Goal: Contribute content: Contribute content

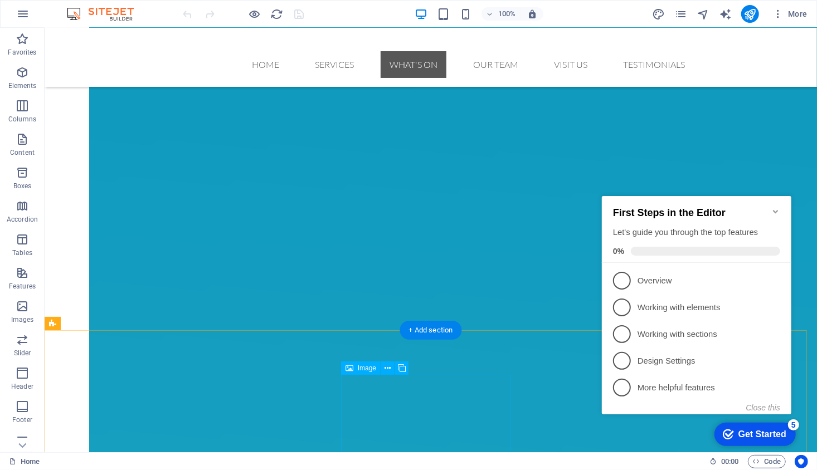
scroll to position [1543, 0]
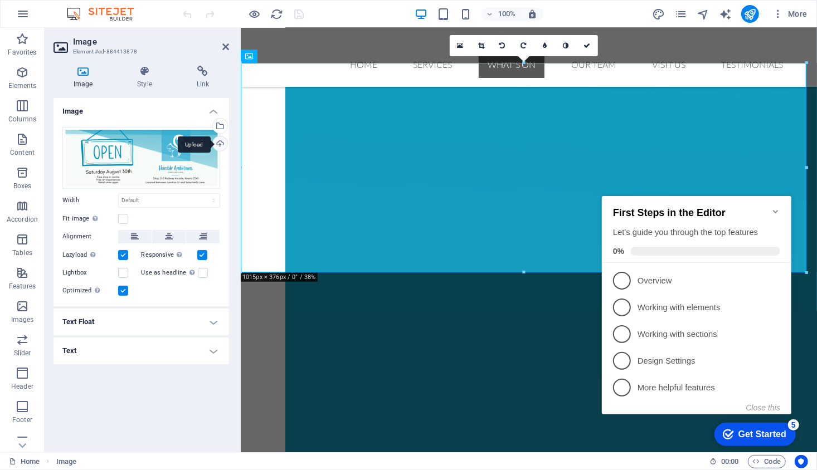
click at [224, 140] on div "Upload" at bounding box center [219, 145] width 17 height 17
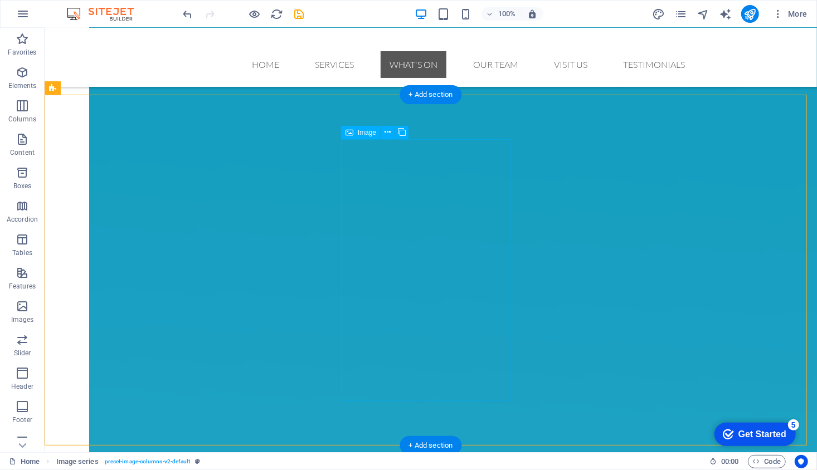
scroll to position [1816, 0]
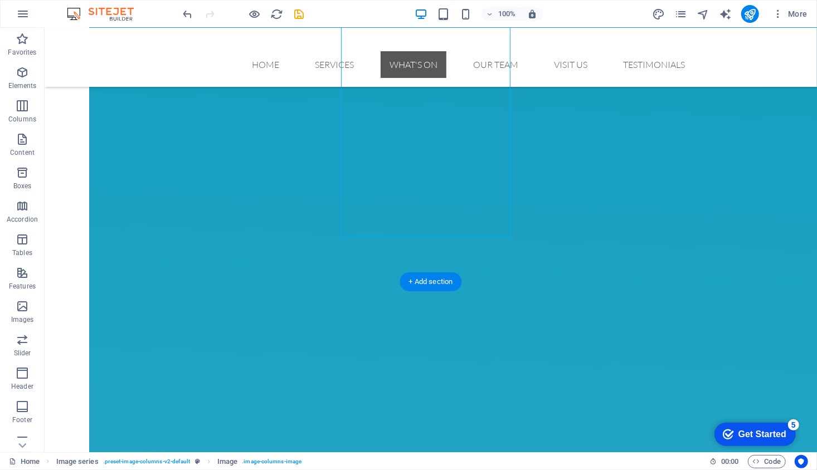
scroll to position [1958, 0]
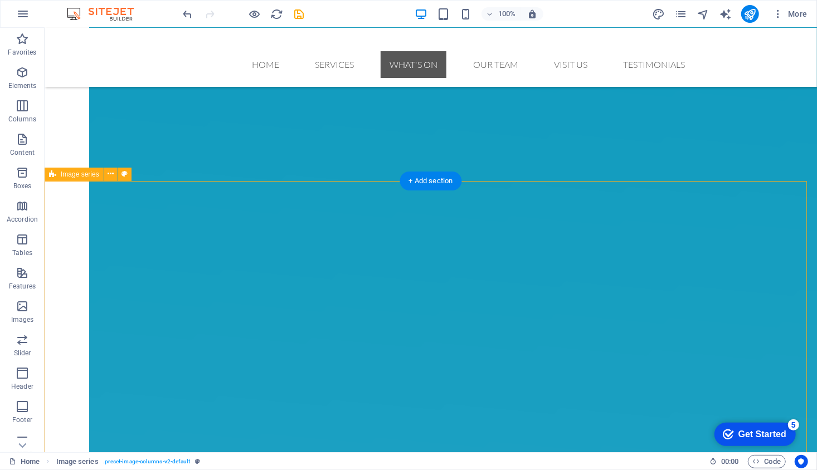
scroll to position [1708, 0]
click at [430, 179] on div "+ Add section" at bounding box center [431, 181] width 62 height 19
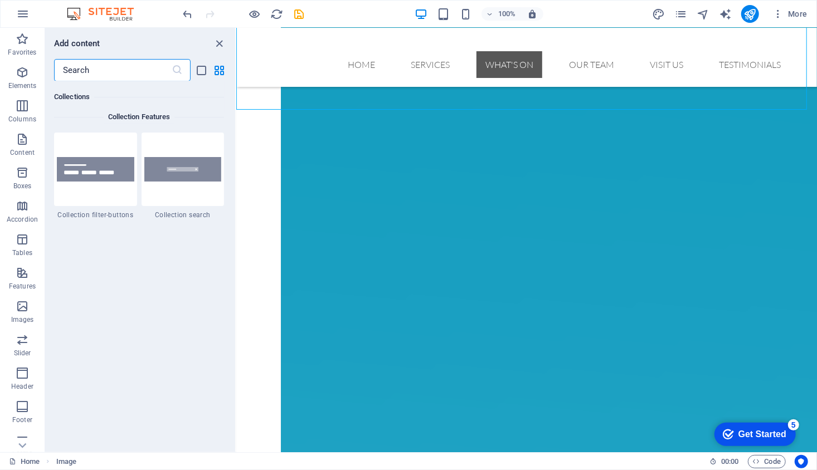
scroll to position [10599, 0]
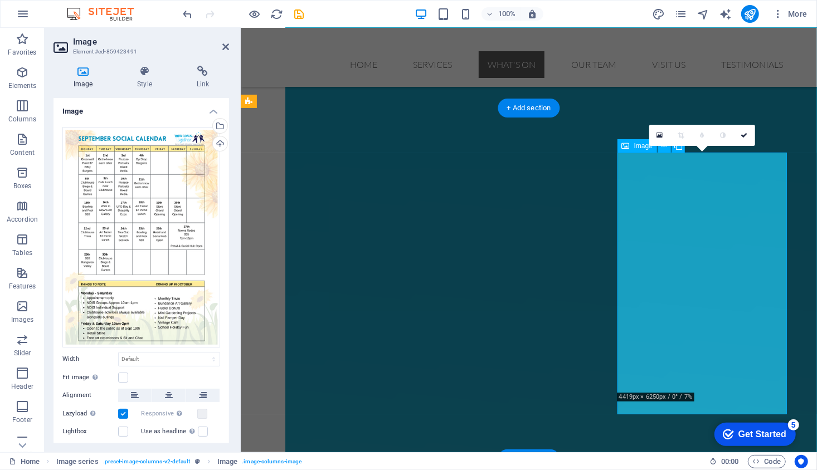
scroll to position [1811, 0]
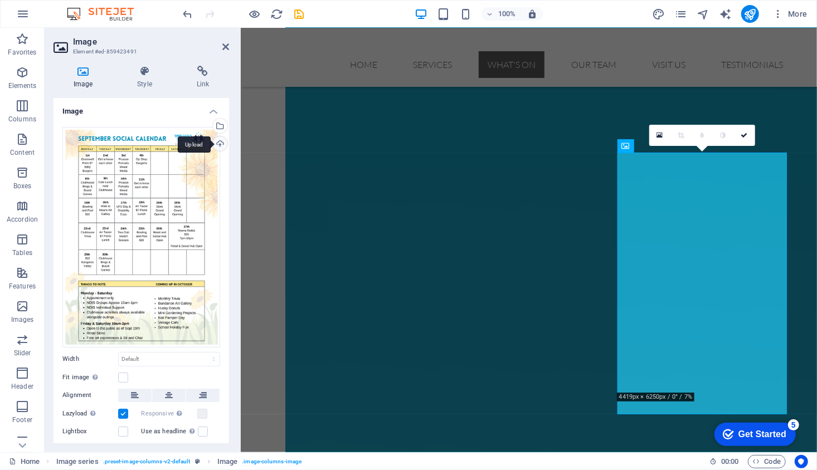
click at [217, 145] on div "Upload" at bounding box center [219, 145] width 17 height 17
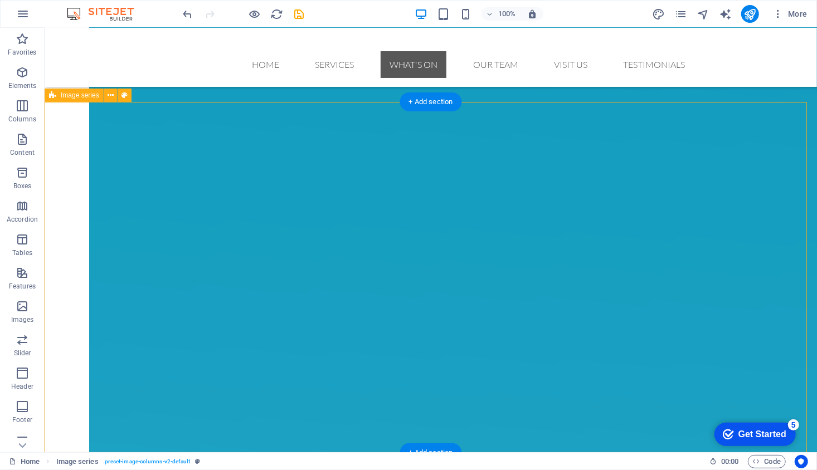
scroll to position [1805, 0]
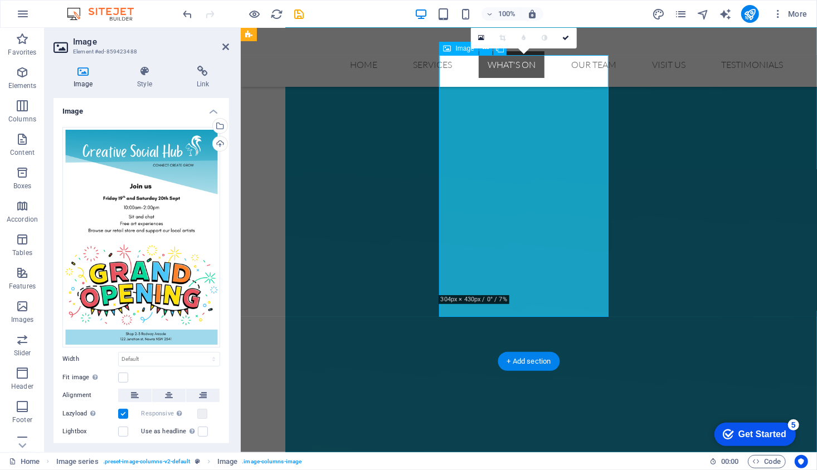
scroll to position [1908, 0]
click at [218, 142] on div "Upload" at bounding box center [219, 145] width 17 height 17
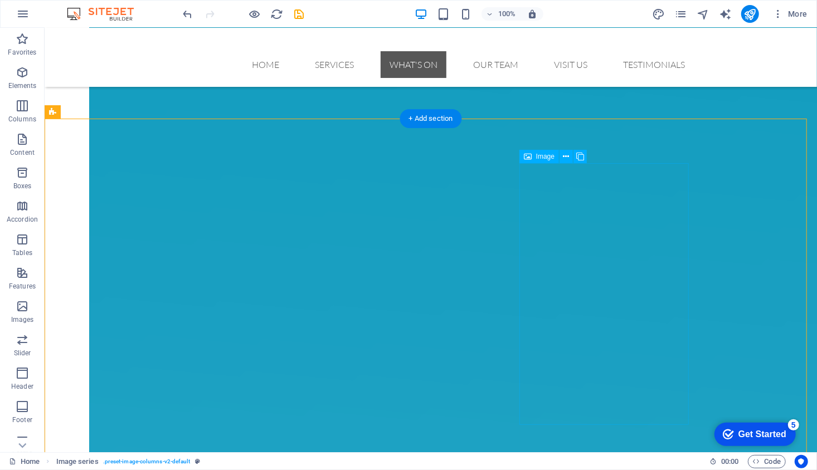
scroll to position [1725, 0]
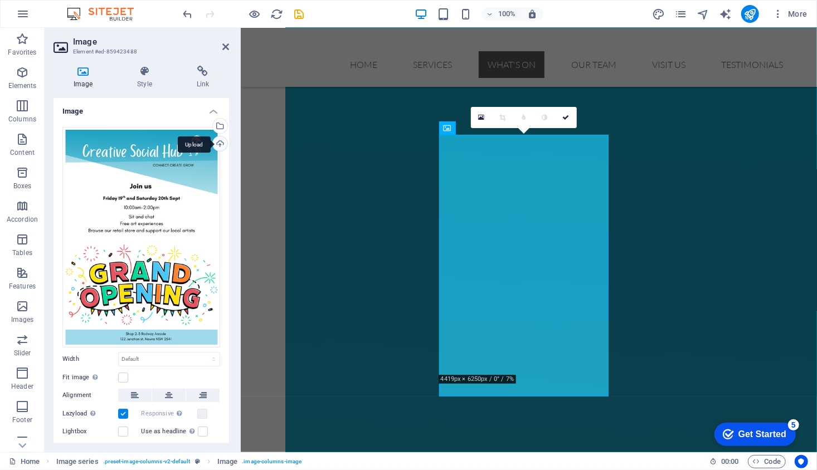
click at [218, 145] on div "Upload" at bounding box center [219, 145] width 17 height 17
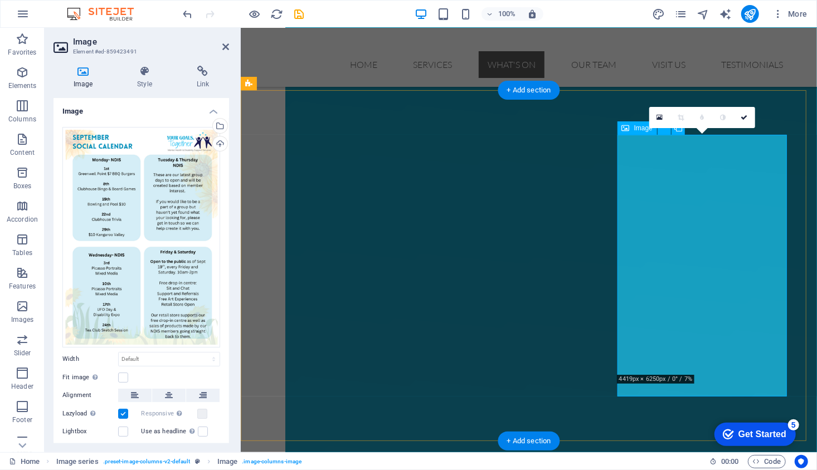
scroll to position [1829, 0]
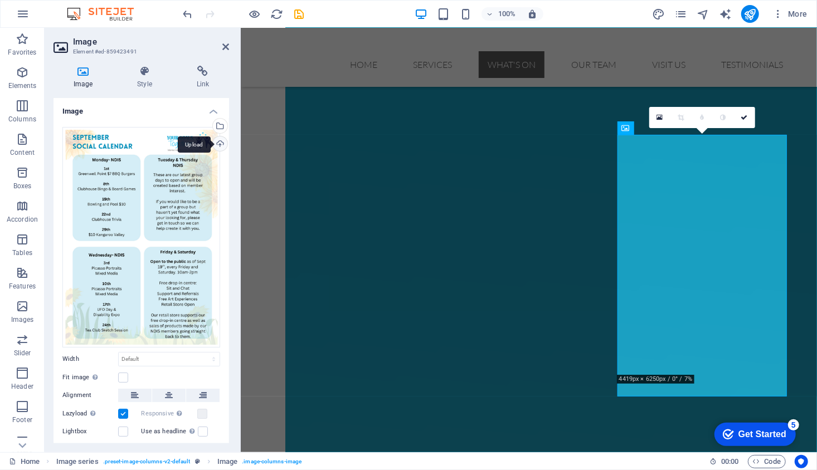
click at [221, 143] on div "Upload" at bounding box center [219, 145] width 17 height 17
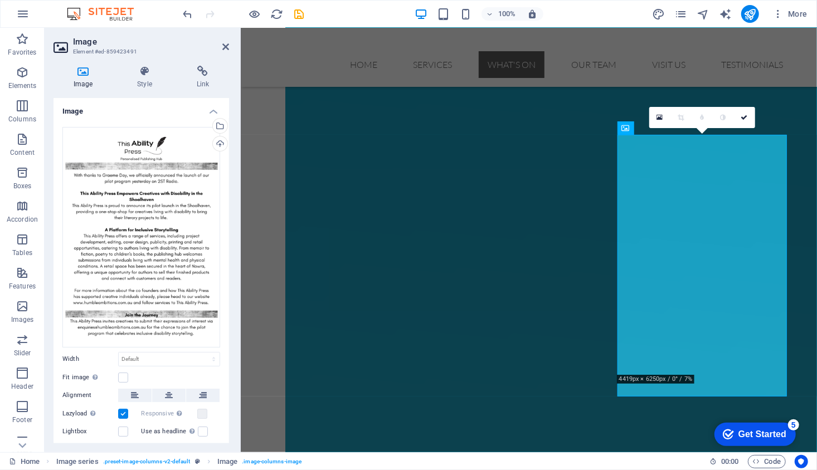
scroll to position [1882, 0]
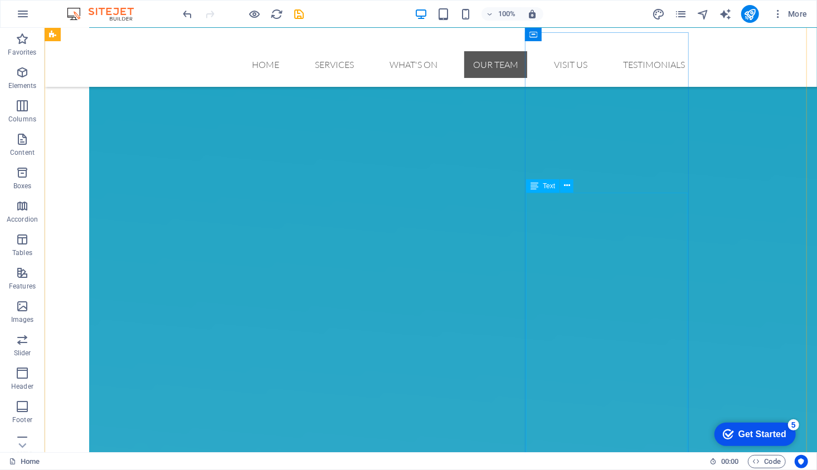
scroll to position [2309, 0]
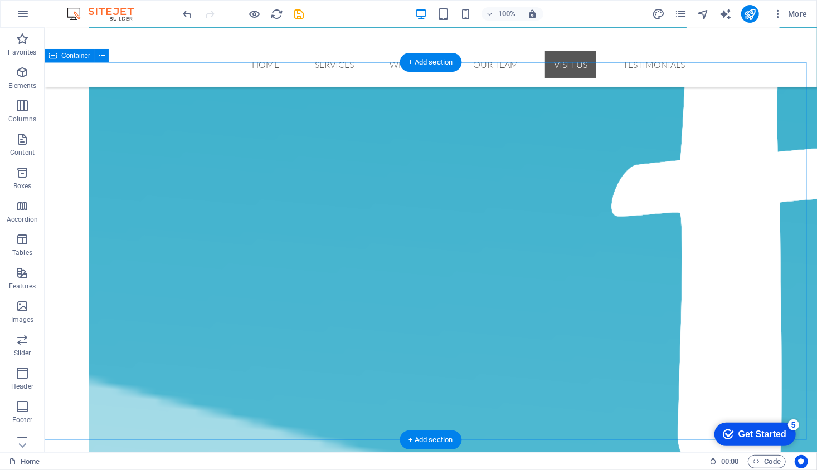
scroll to position [3241, 0]
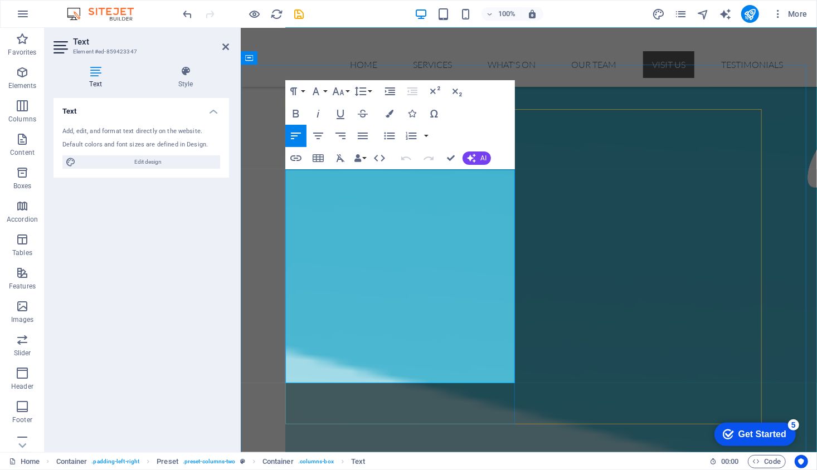
drag, startPoint x: 357, startPoint y: 189, endPoint x: 322, endPoint y: 188, distance: 35.1
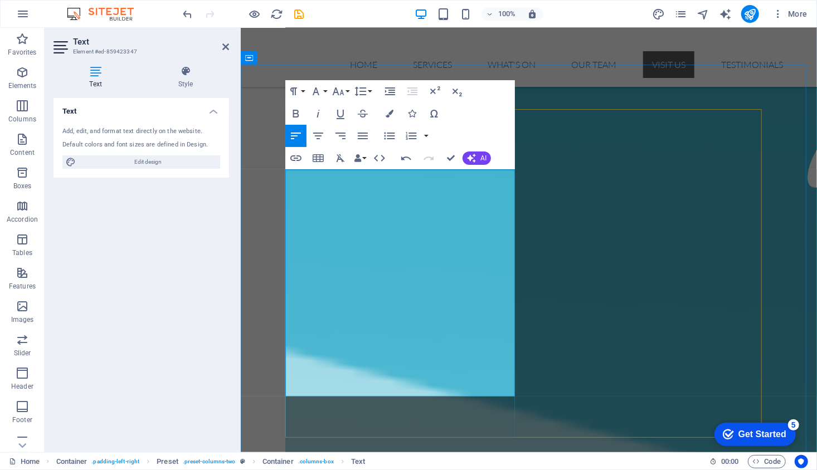
drag, startPoint x: 363, startPoint y: 243, endPoint x: 285, endPoint y: 244, distance: 78.6
drag, startPoint x: 324, startPoint y: 308, endPoint x: 285, endPoint y: 298, distance: 40.4
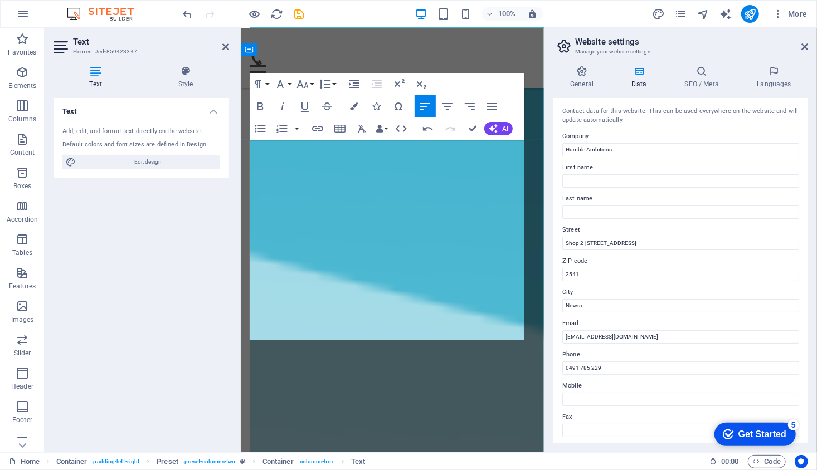
scroll to position [5728, 0]
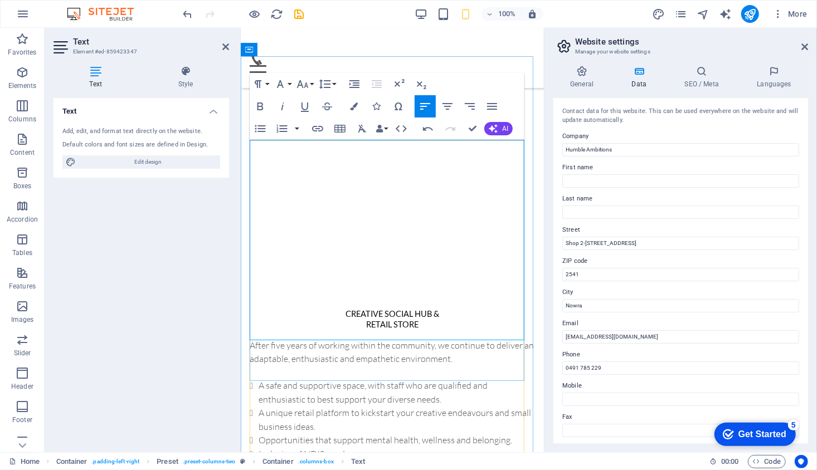
drag, startPoint x: 501, startPoint y: 253, endPoint x: 494, endPoint y: 255, distance: 7.4
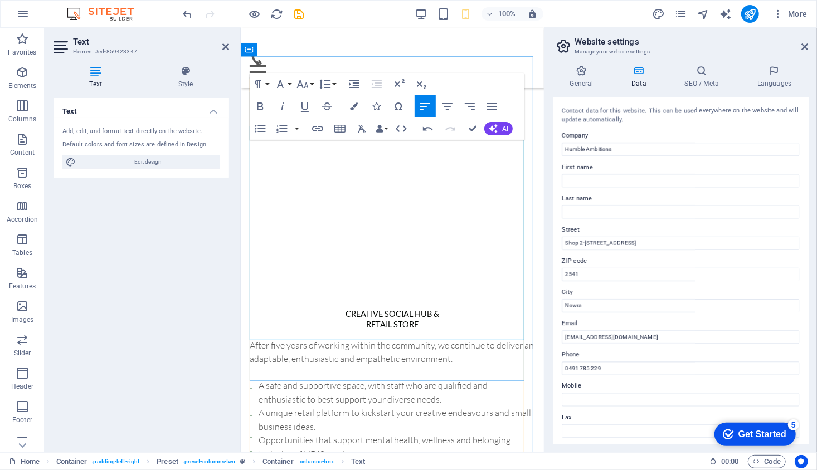
click at [544, 257] on div at bounding box center [545, 240] width 2 height 425
click at [805, 49] on icon at bounding box center [804, 46] width 7 height 9
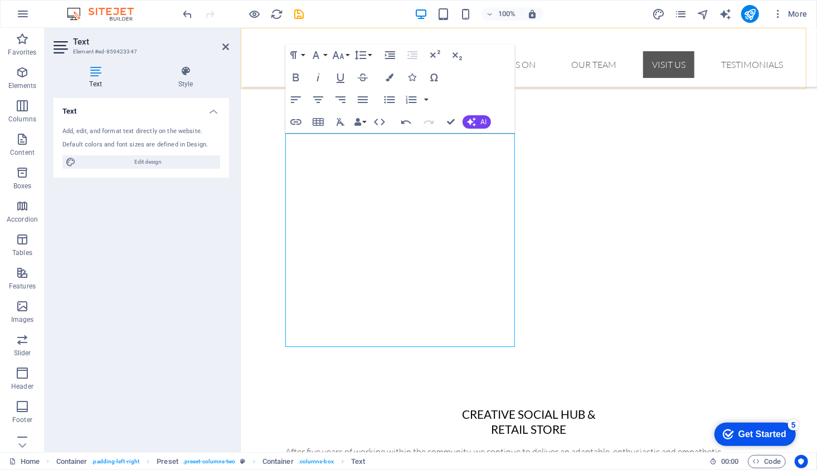
scroll to position [3308, 0]
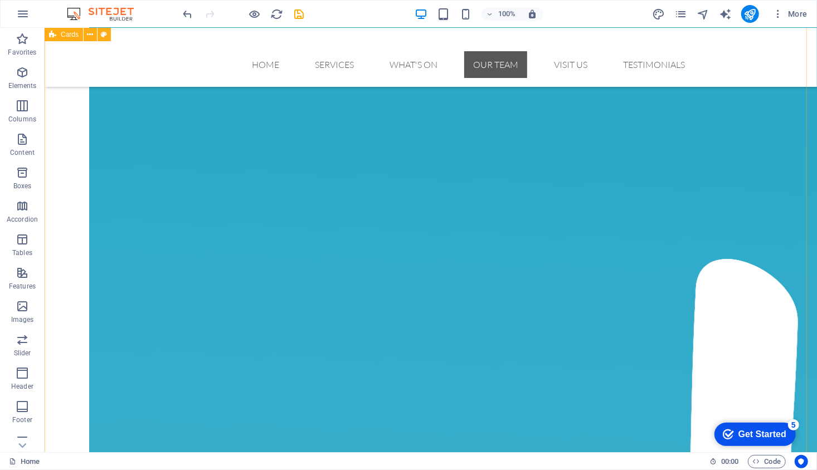
scroll to position [2665, 0]
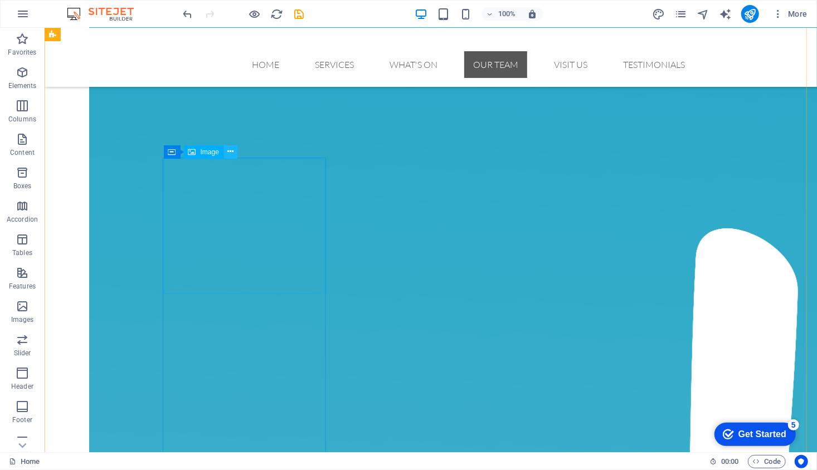
click at [231, 153] on icon at bounding box center [230, 152] width 6 height 12
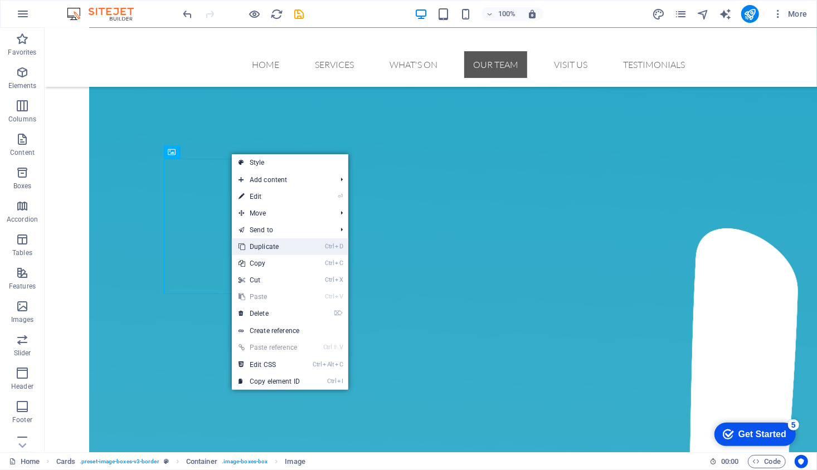
click at [276, 245] on link "Ctrl D Duplicate" at bounding box center [269, 246] width 75 height 17
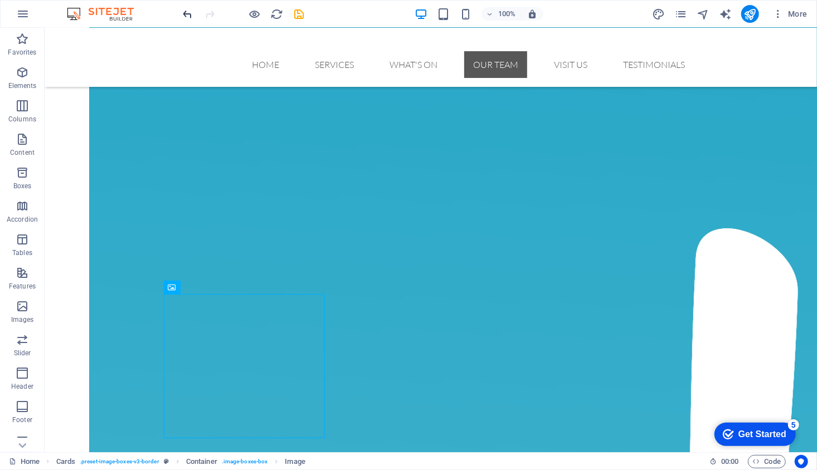
click at [182, 16] on icon "undo" at bounding box center [188, 14] width 13 height 13
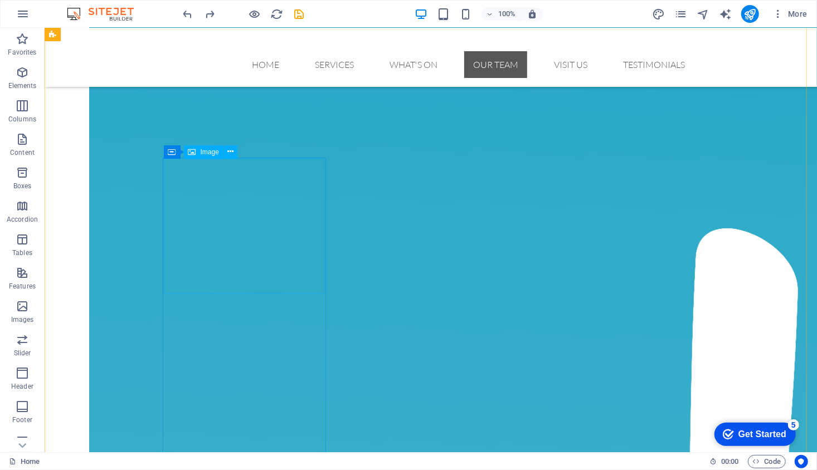
click at [232, 148] on icon at bounding box center [234, 151] width 8 height 12
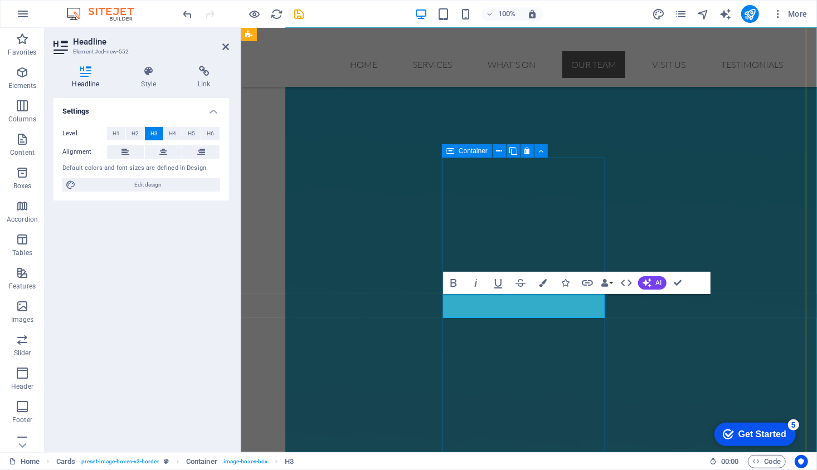
scroll to position [2696, 0]
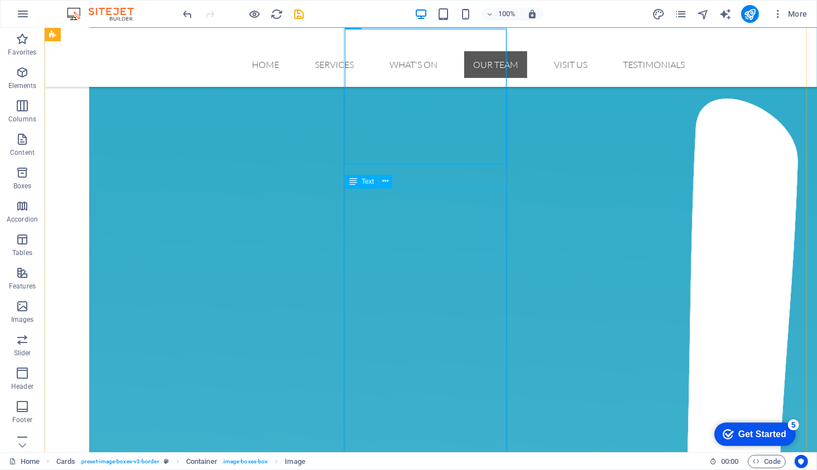
scroll to position [2798, 0]
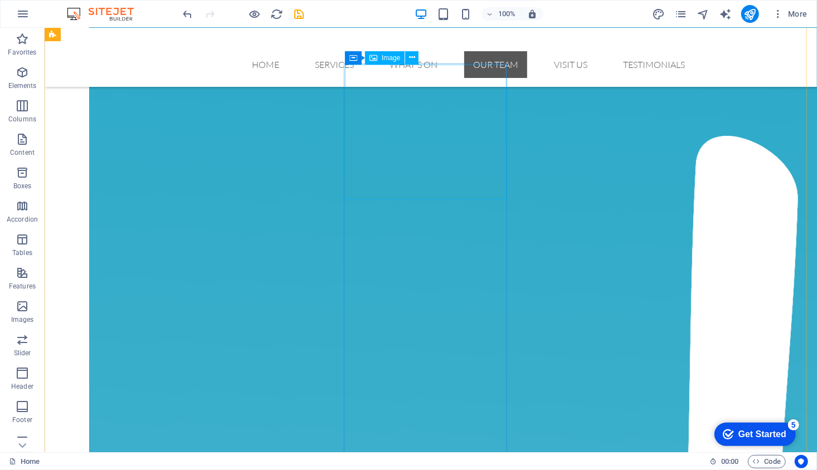
scroll to position [2761, 0]
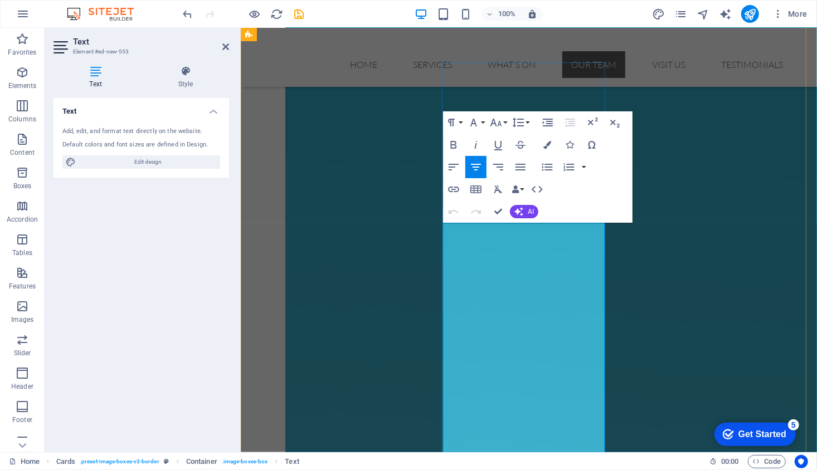
drag, startPoint x: 545, startPoint y: 232, endPoint x: 477, endPoint y: 236, distance: 68.6
drag, startPoint x: 540, startPoint y: 243, endPoint x: 518, endPoint y: 231, distance: 25.4
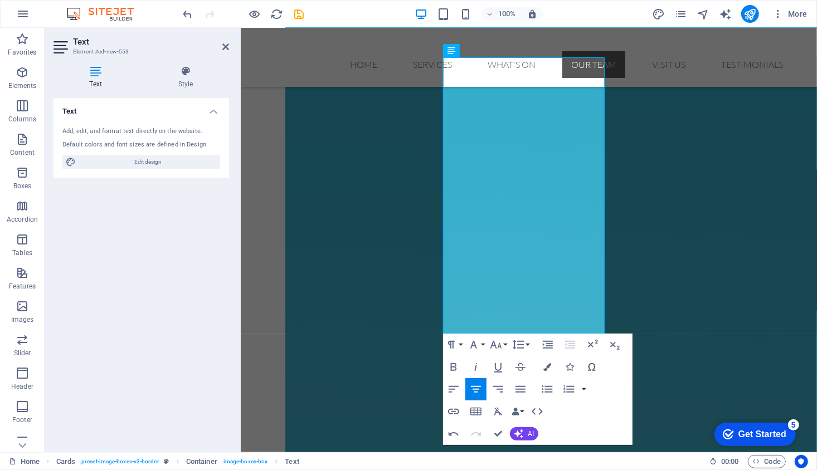
scroll to position [2957, 0]
drag, startPoint x: 582, startPoint y: 316, endPoint x: 455, endPoint y: 93, distance: 256.5
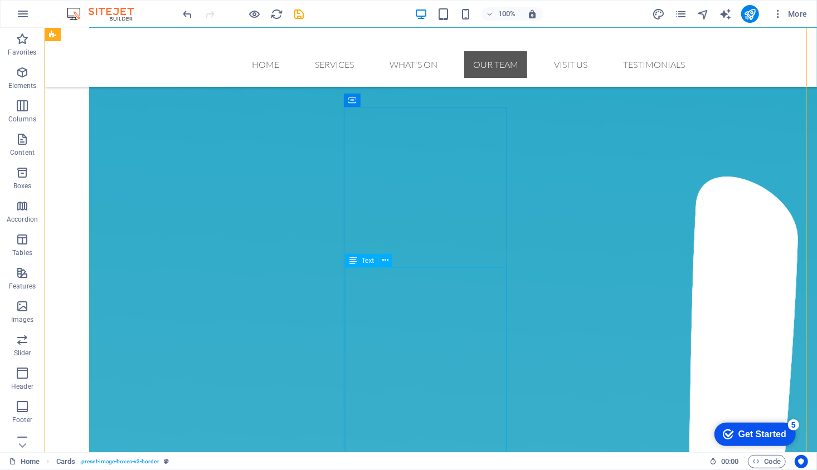
scroll to position [2716, 0]
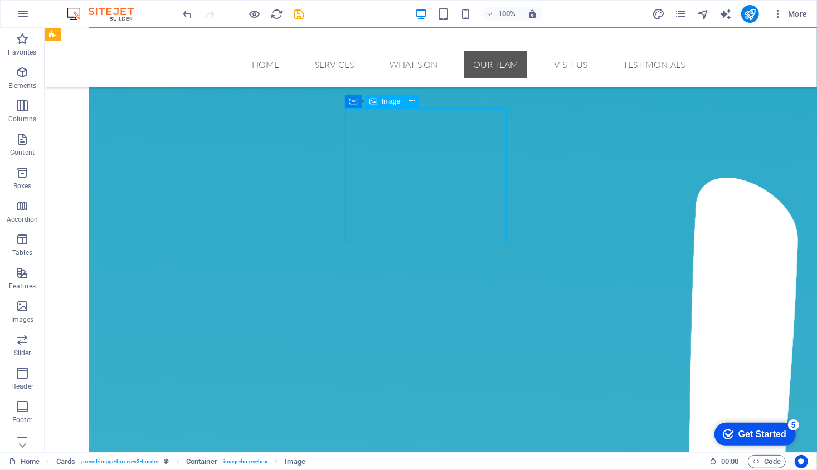
select select "%"
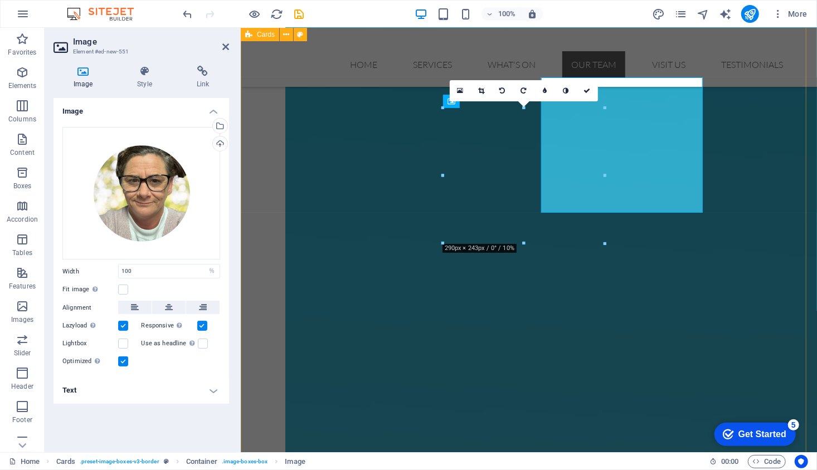
scroll to position [2747, 0]
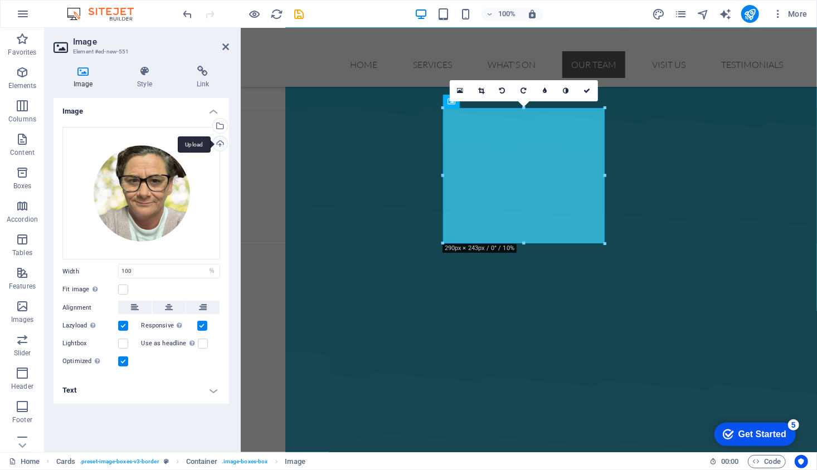
click at [223, 143] on div "Upload" at bounding box center [219, 145] width 17 height 17
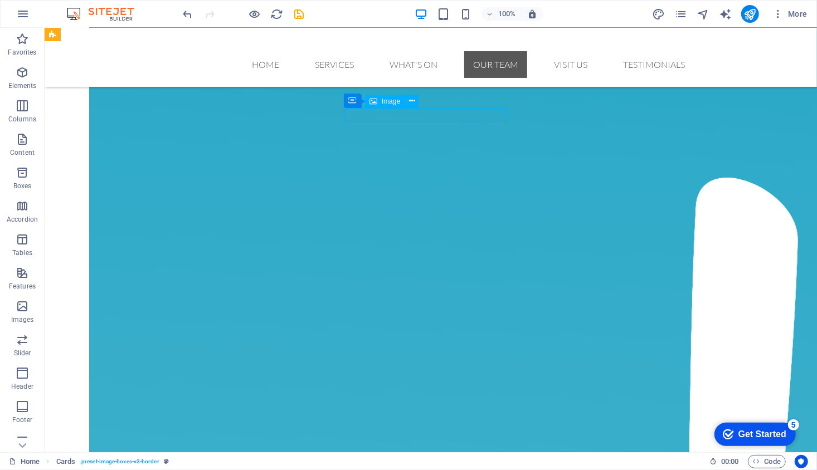
select select "%"
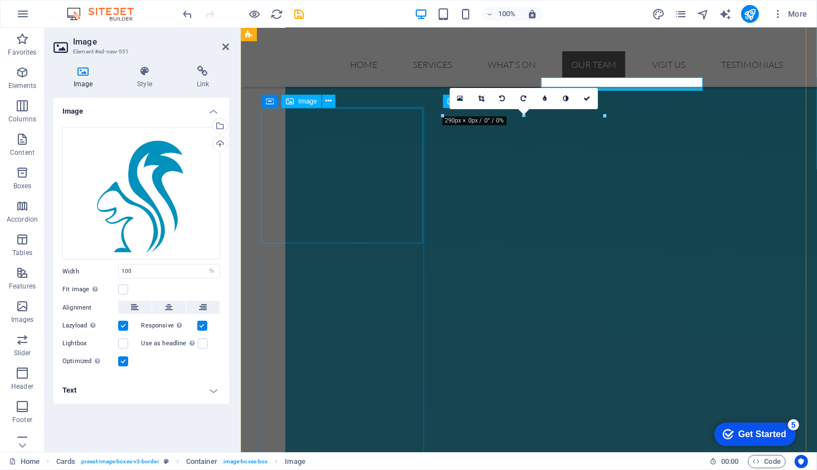
scroll to position [2747, 0]
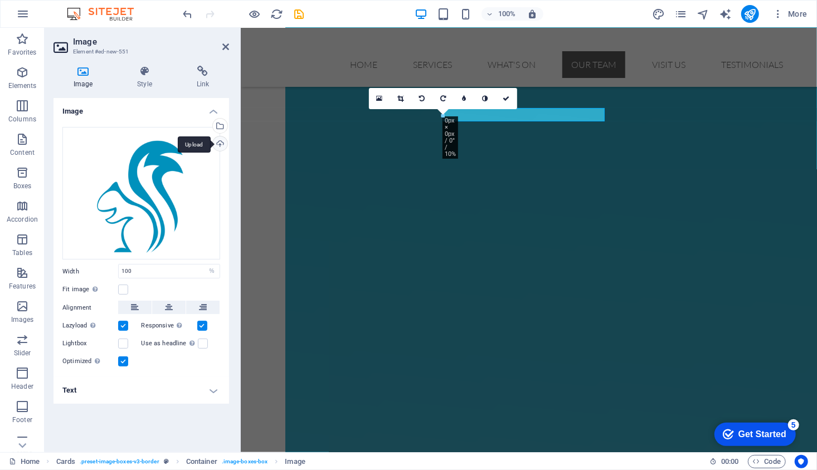
click at [222, 144] on div "Upload" at bounding box center [219, 145] width 17 height 17
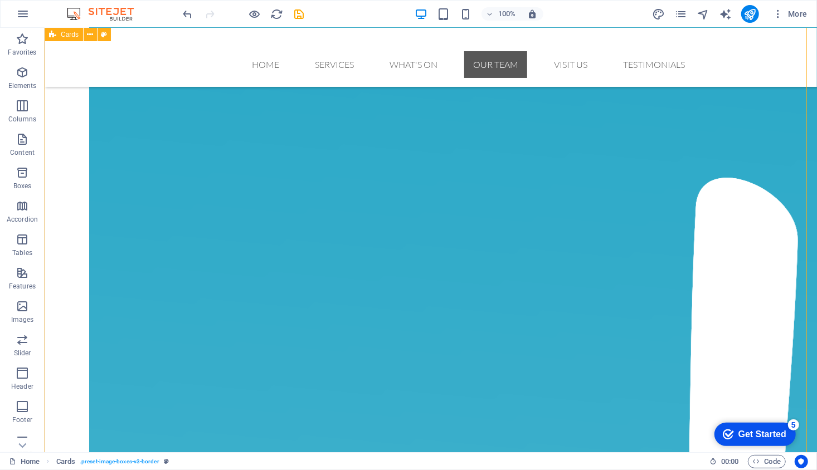
scroll to position [2763, 0]
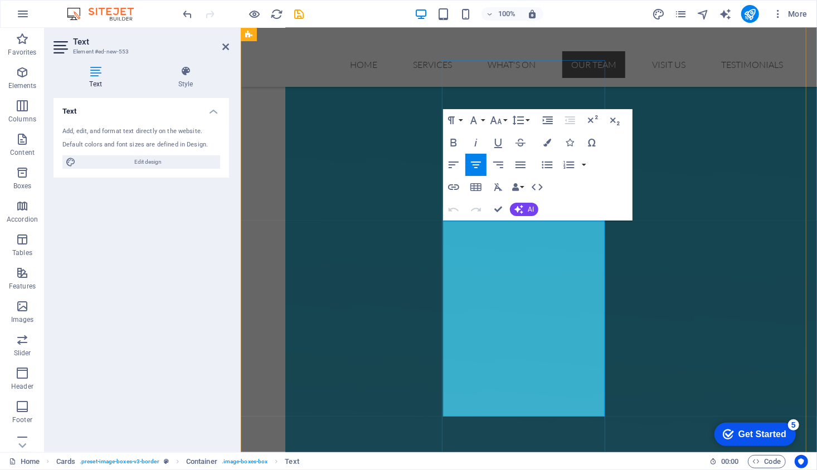
drag, startPoint x: 535, startPoint y: 282, endPoint x: 455, endPoint y: 251, distance: 86.1
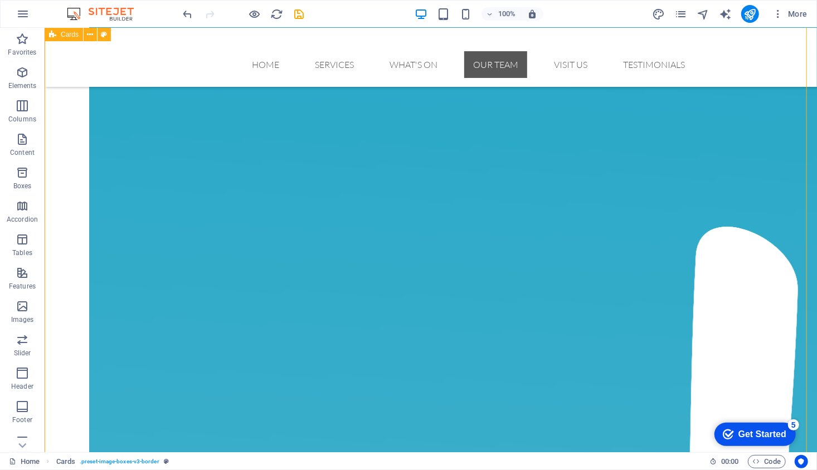
scroll to position [2667, 0]
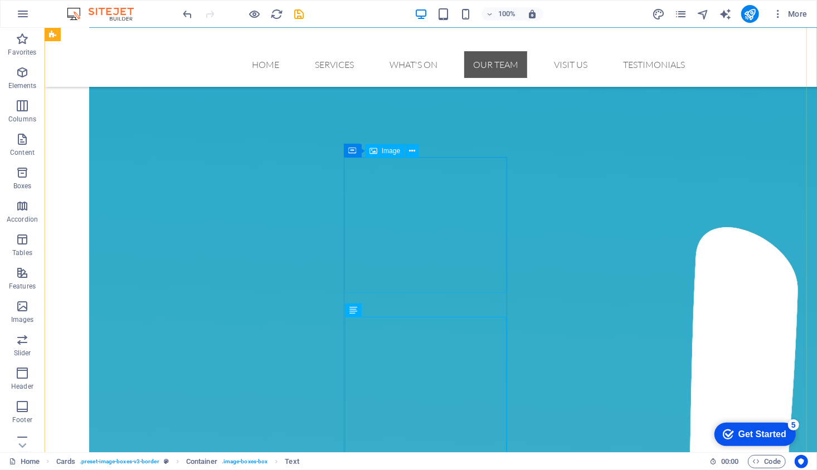
click at [412, 150] on icon at bounding box center [415, 150] width 8 height 12
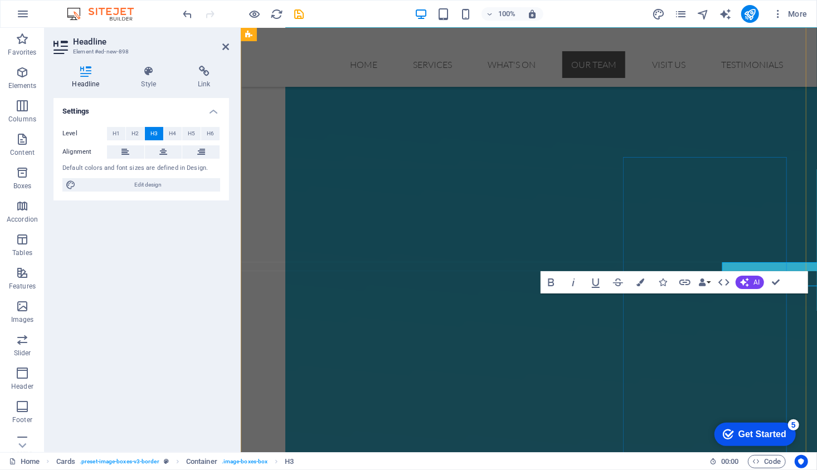
scroll to position [2697, 0]
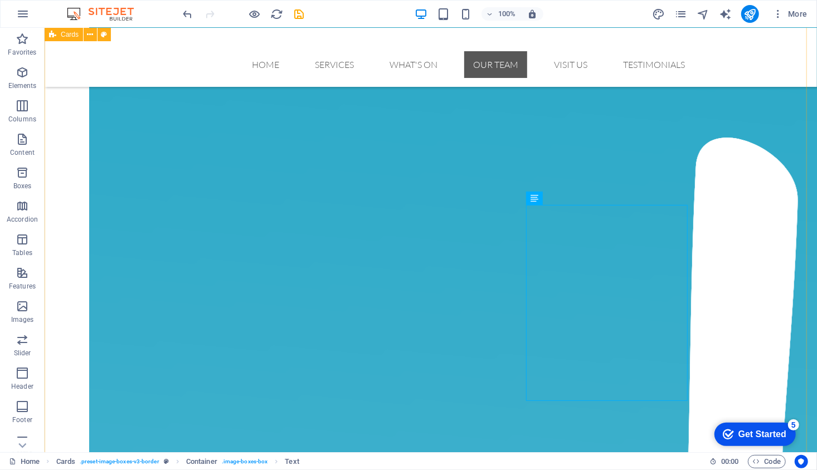
scroll to position [2779, 0]
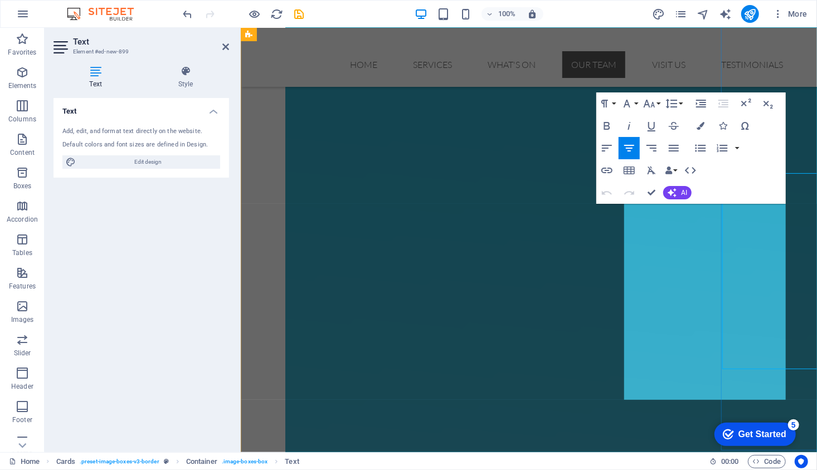
scroll to position [2810, 0]
drag, startPoint x: 761, startPoint y: 209, endPoint x: 651, endPoint y: 213, distance: 109.3
drag, startPoint x: 718, startPoint y: 385, endPoint x: 646, endPoint y: 241, distance: 160.5
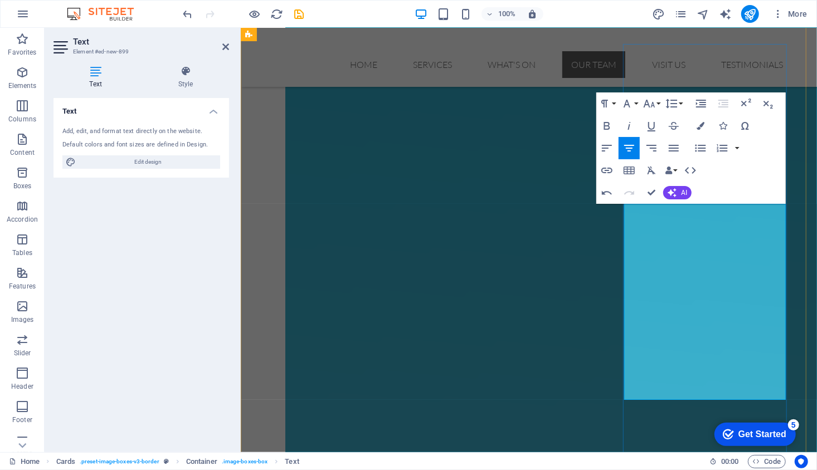
drag, startPoint x: 766, startPoint y: 334, endPoint x: 648, endPoint y: 238, distance: 151.7
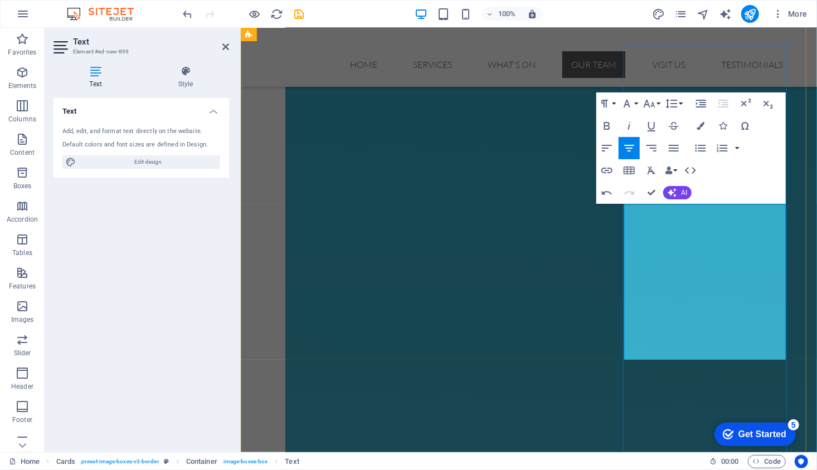
drag, startPoint x: 699, startPoint y: 277, endPoint x: 664, endPoint y: 280, distance: 35.8
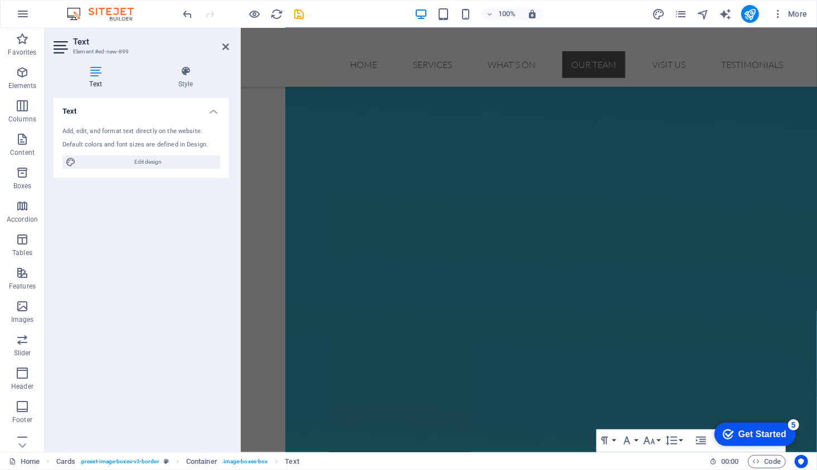
scroll to position [2473, 0]
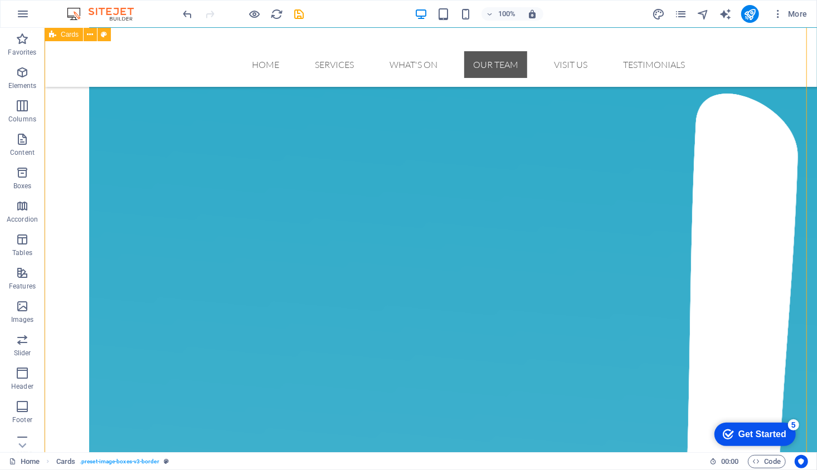
scroll to position [2801, 0]
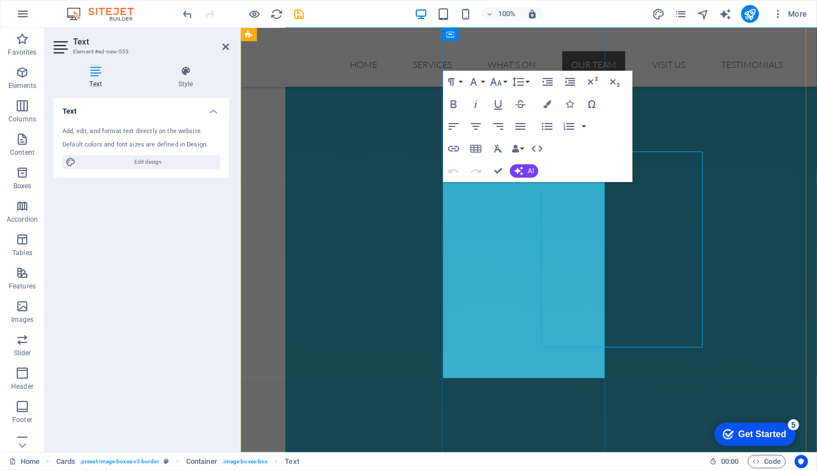
scroll to position [2832, 0]
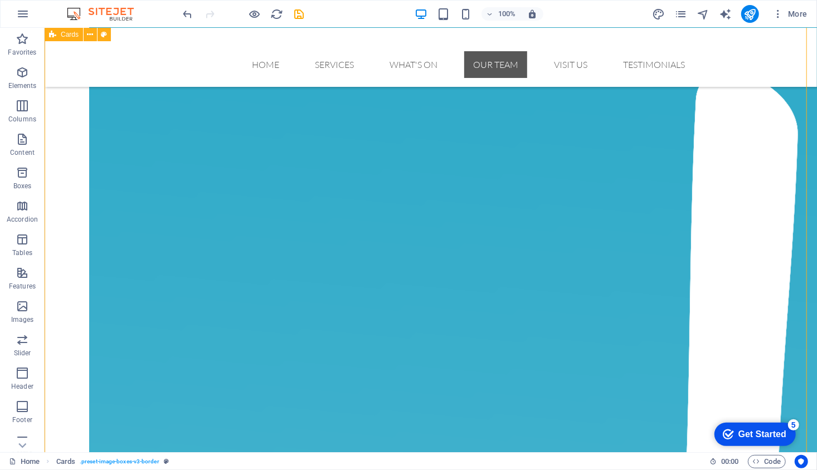
scroll to position [2828, 0]
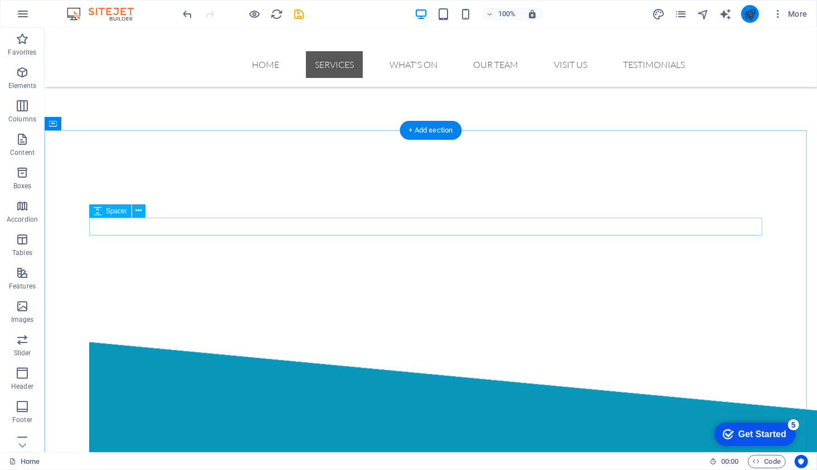
scroll to position [322, 0]
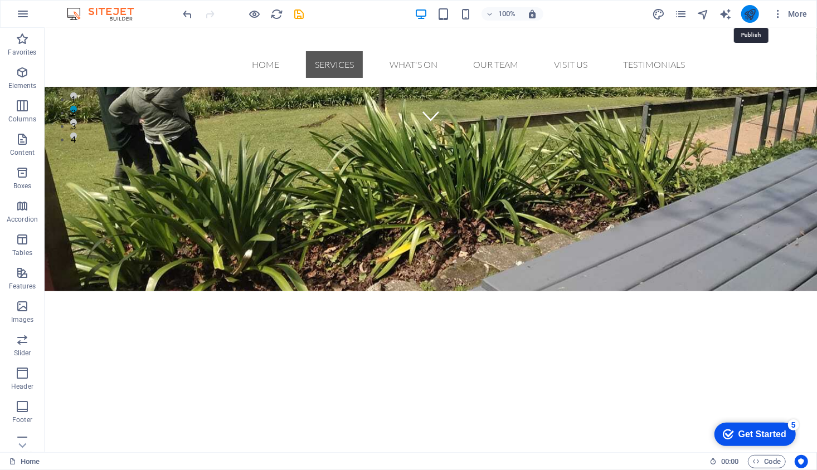
click at [752, 14] on icon "publish" at bounding box center [749, 14] width 13 height 13
